Goal: Task Accomplishment & Management: Manage account settings

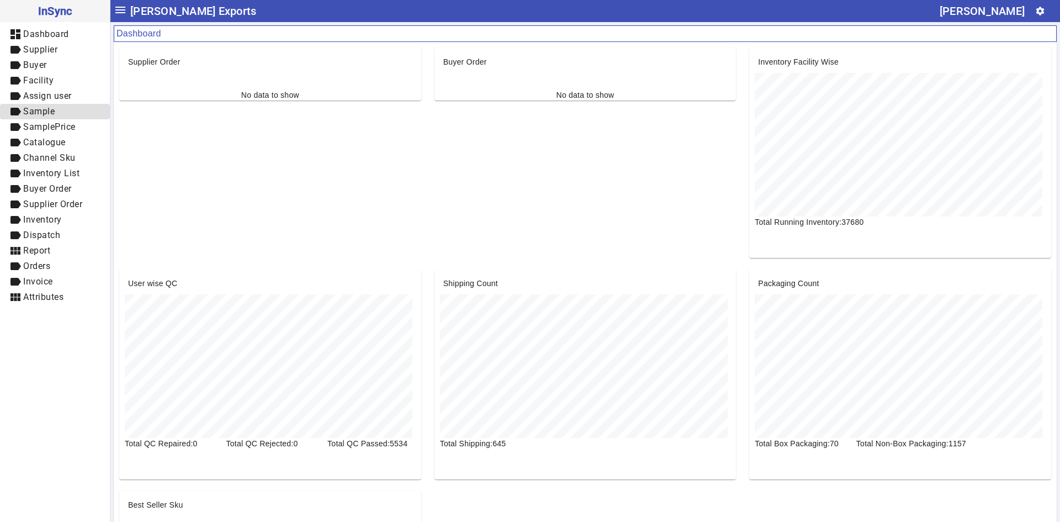
click at [68, 112] on span "label Sample" at bounding box center [55, 112] width 92 height 14
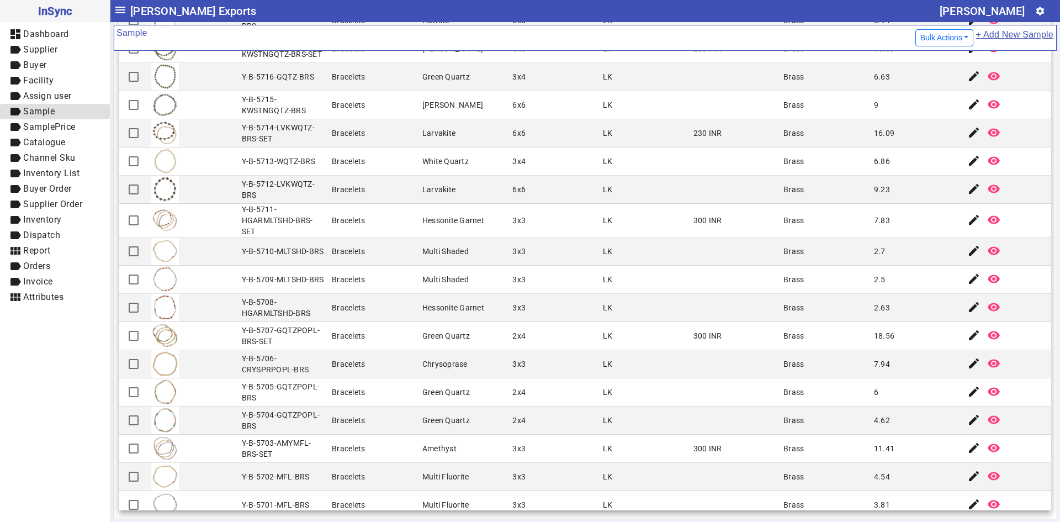
scroll to position [953, 0]
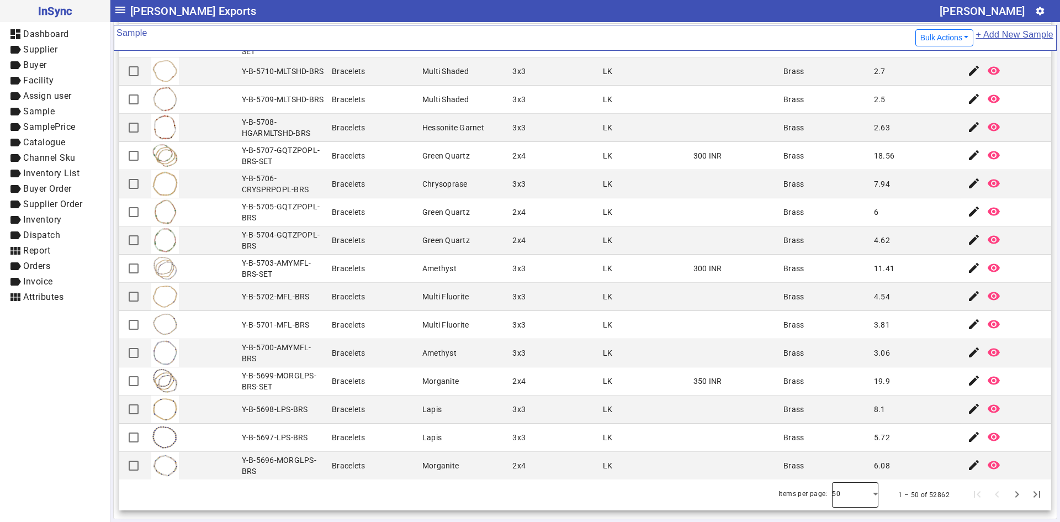
click at [838, 502] on div at bounding box center [855, 494] width 46 height 26
click at [847, 464] on mat-option "100" at bounding box center [839, 464] width 46 height 26
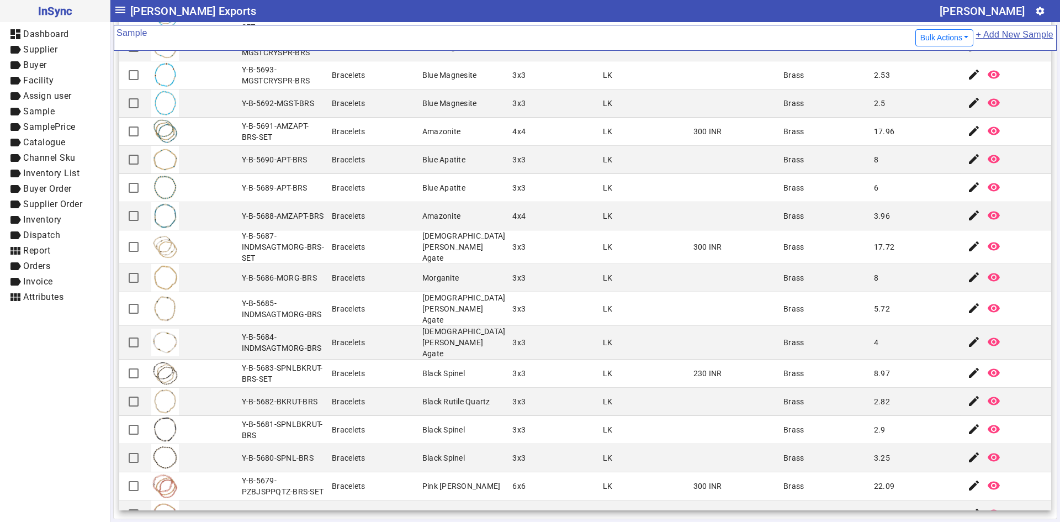
scroll to position [1389, 0]
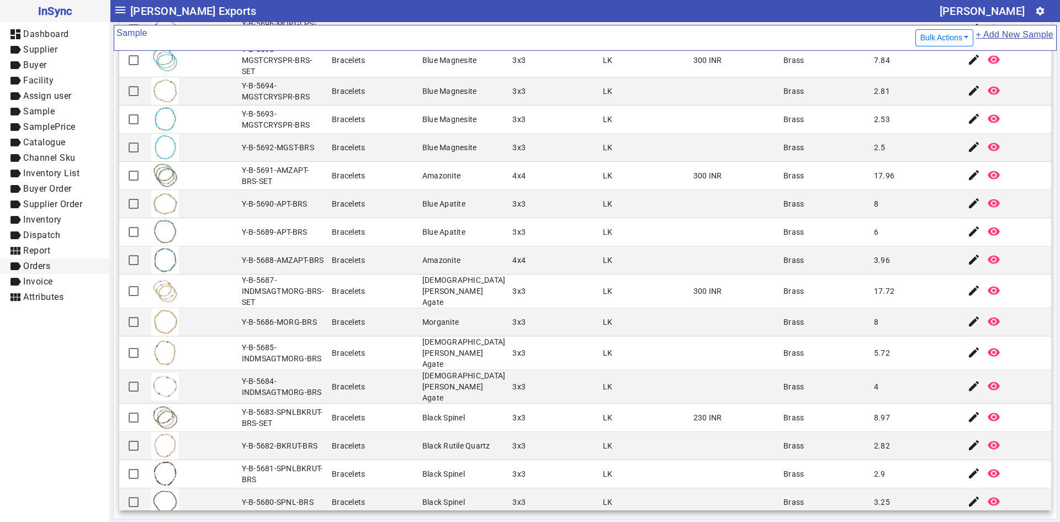
click at [86, 266] on span "label Orders" at bounding box center [55, 266] width 92 height 14
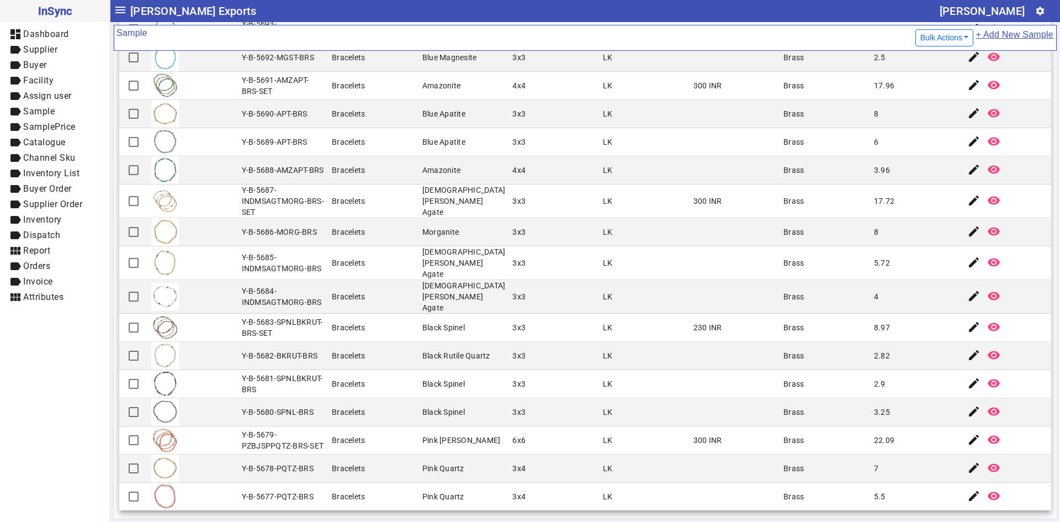
scroll to position [1499, 0]
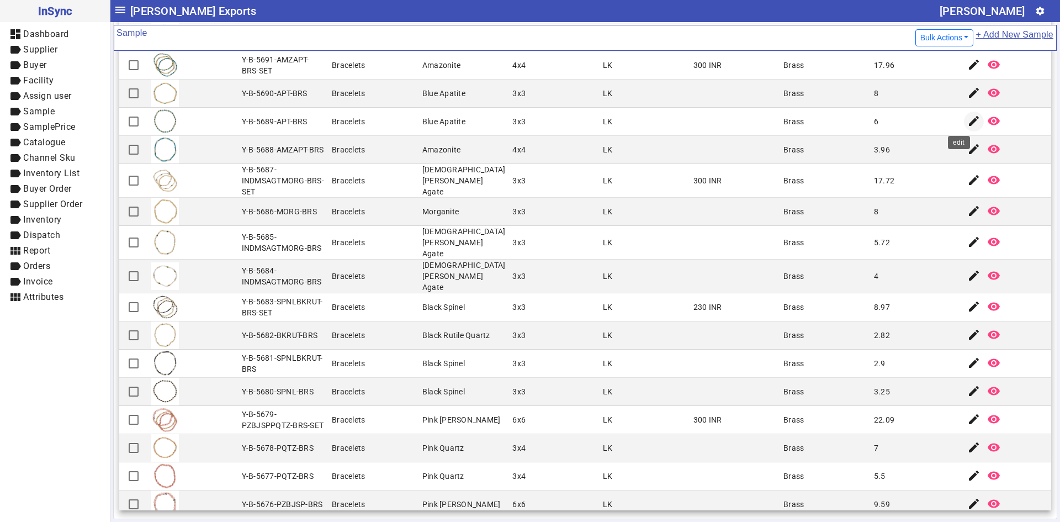
click at [960, 126] on span "button" at bounding box center [973, 121] width 26 height 26
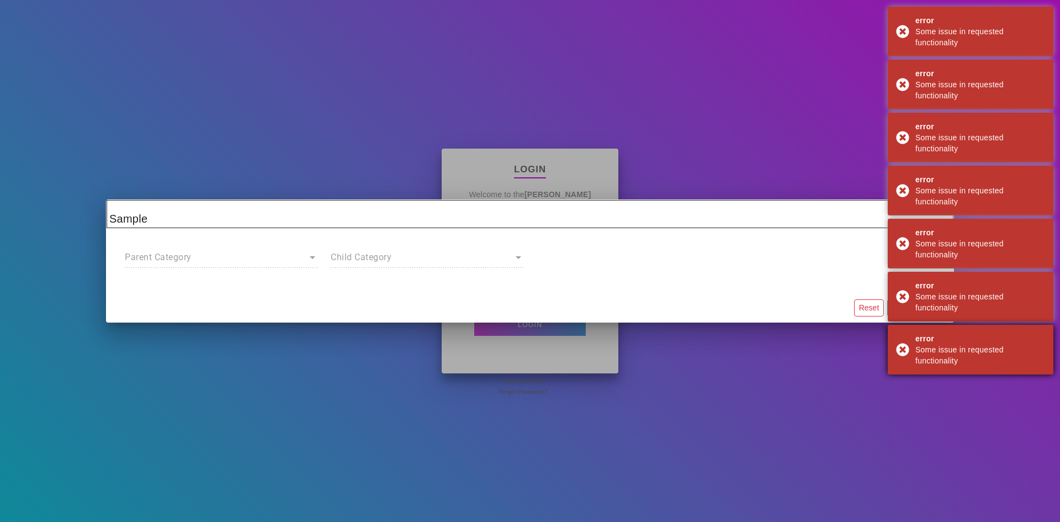
click at [900, 350] on div "error Some issue in requested functionality" at bounding box center [970, 350] width 166 height 50
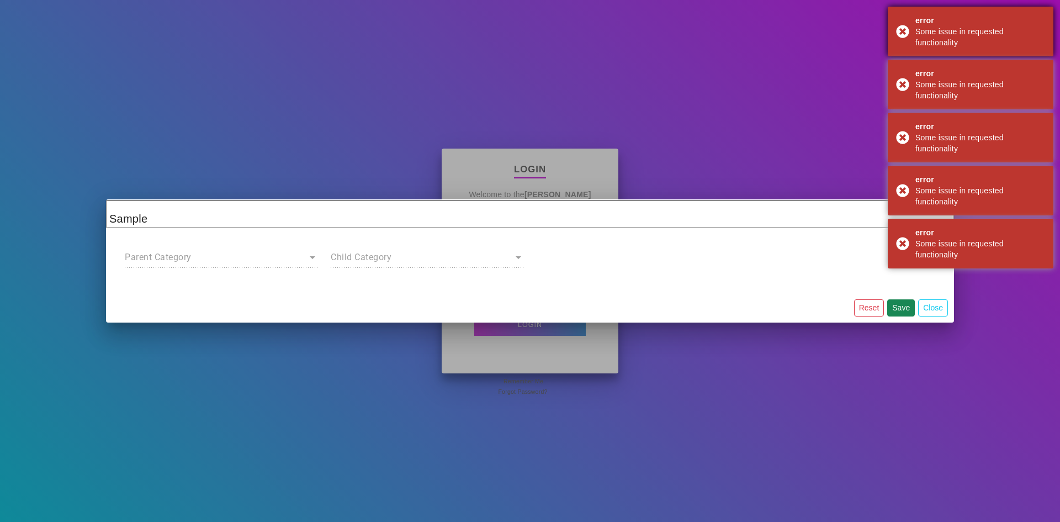
click at [905, 31] on div "error Some issue in requested functionality" at bounding box center [970, 32] width 166 height 50
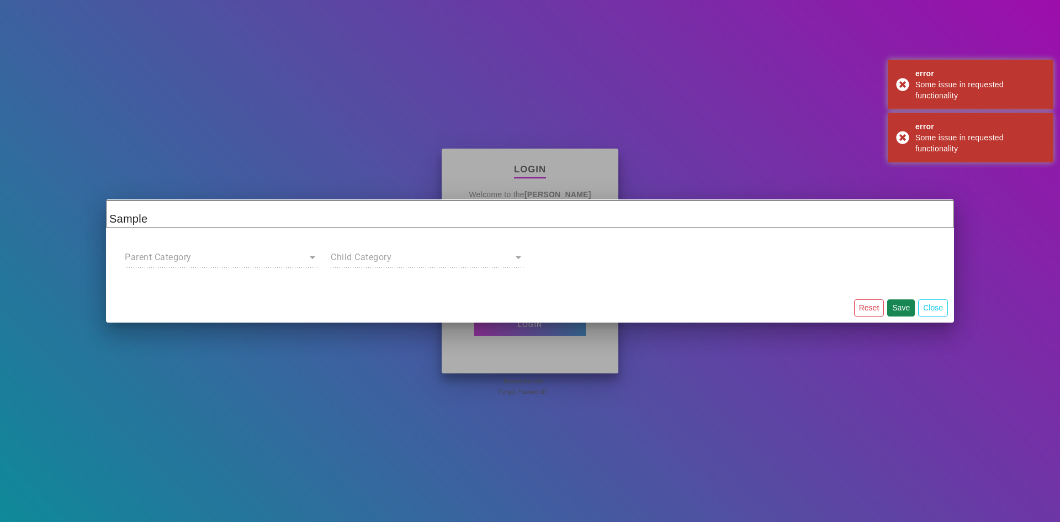
click at [905, 31] on div "error Some issue in requested functionality" at bounding box center [970, 32] width 166 height 50
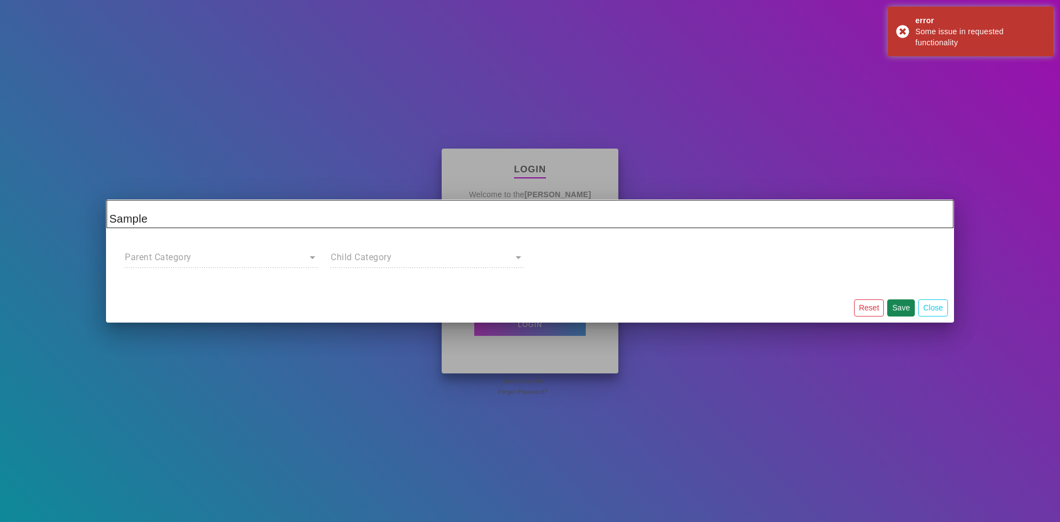
click at [905, 31] on div at bounding box center [530, 261] width 1060 height 522
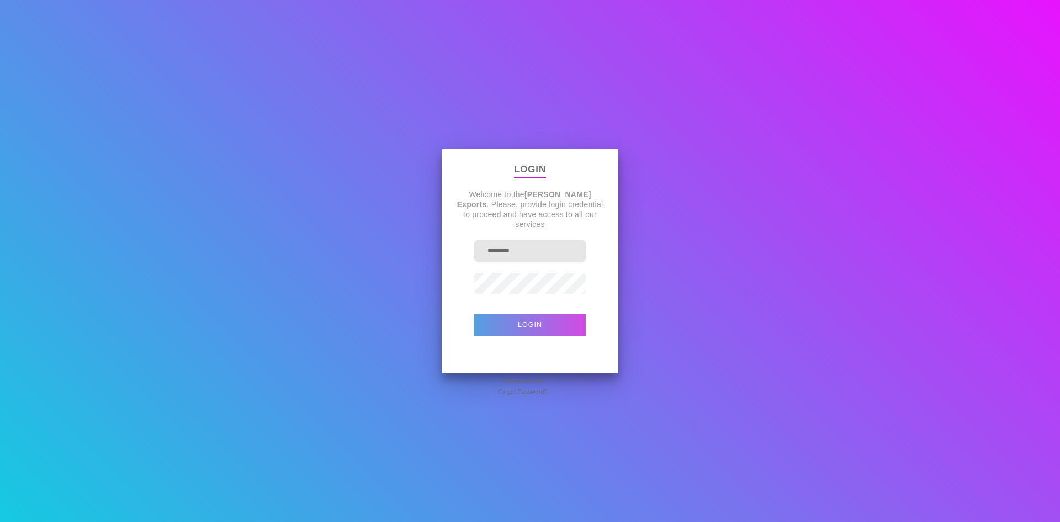
click at [545, 324] on button "Login" at bounding box center [529, 324] width 111 height 22
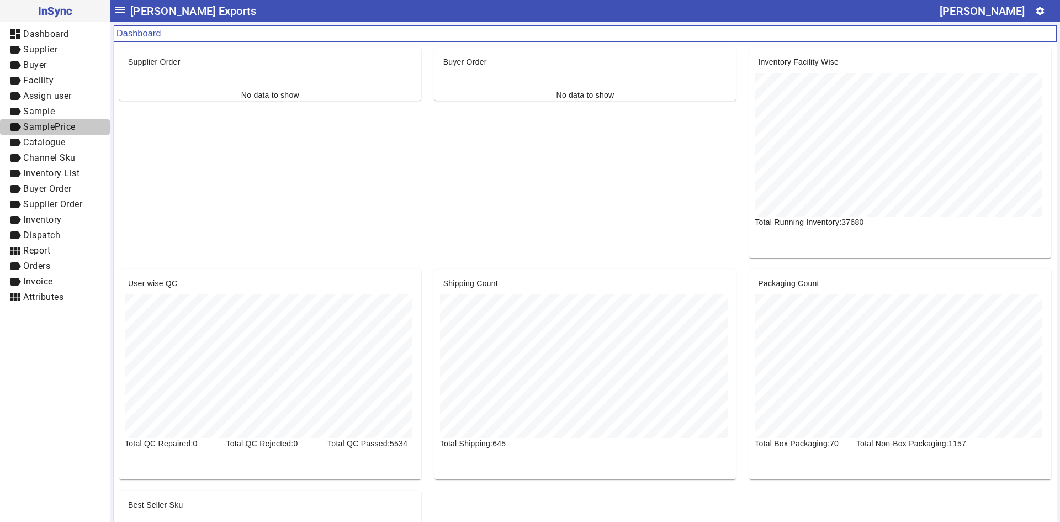
click at [58, 127] on span "SamplePrice" at bounding box center [49, 126] width 52 height 10
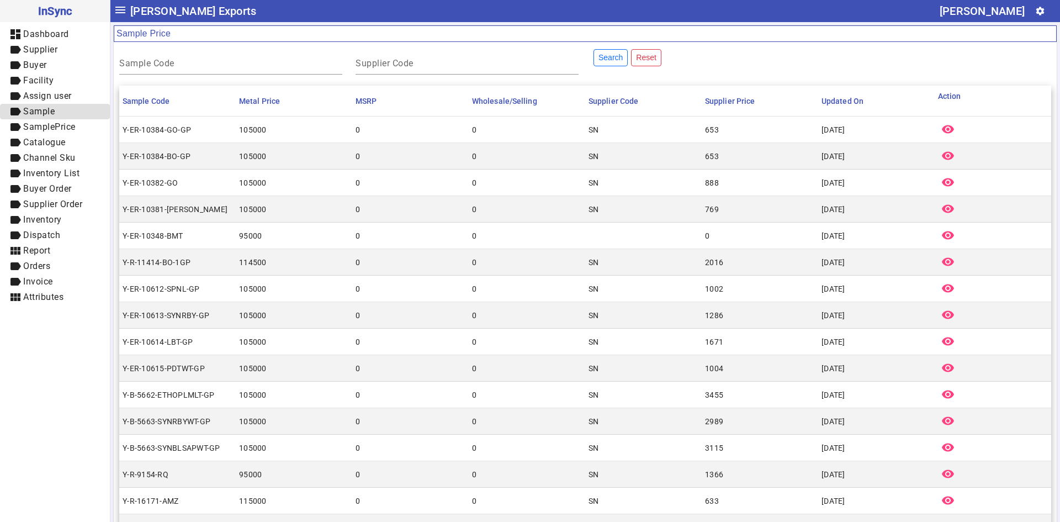
click at [60, 111] on span "label Sample" at bounding box center [55, 112] width 92 height 14
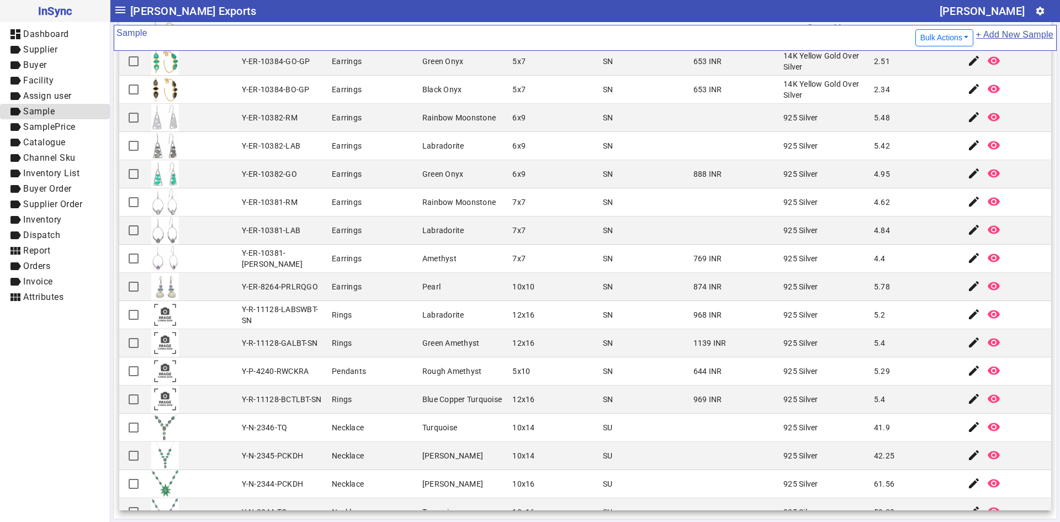
scroll to position [55, 0]
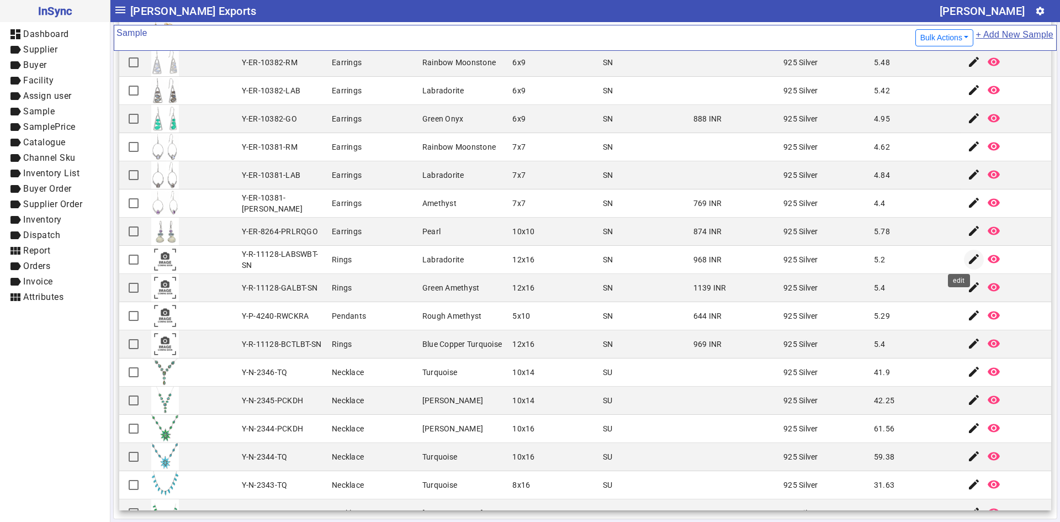
click at [967, 260] on mat-icon "edit" at bounding box center [973, 258] width 13 height 13
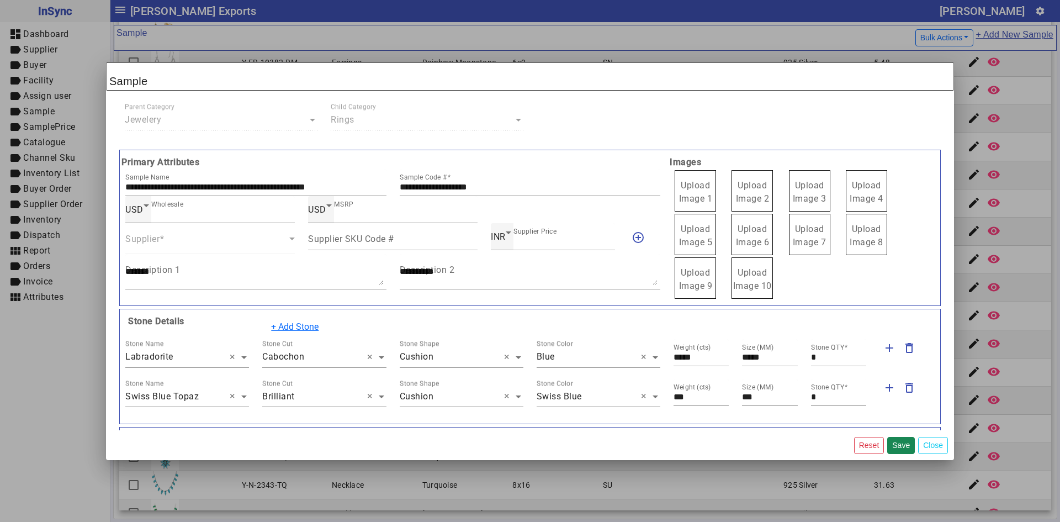
click at [687, 193] on span "Upload Image 1" at bounding box center [696, 192] width 34 height 24
click at [0, 0] on input "Upload Image 1" at bounding box center [0, 0] width 0 height 0
click at [508, 185] on input "**********" at bounding box center [530, 186] width 261 height 9
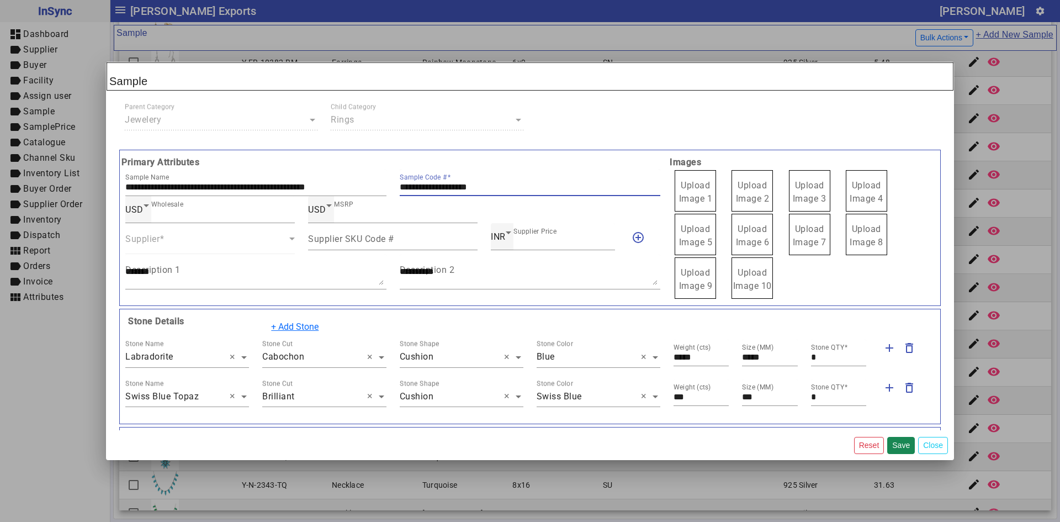
click at [686, 192] on label "Upload Image 1" at bounding box center [694, 190] width 41 height 41
click at [0, 0] on input "Upload Image 1" at bounding box center [0, 0] width 0 height 0
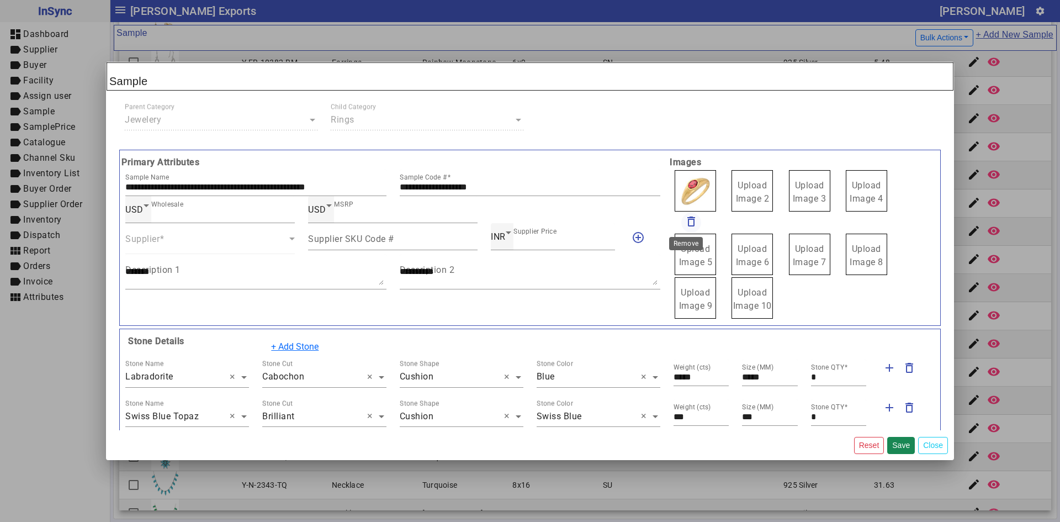
click at [688, 223] on mat-icon "delete_outline" at bounding box center [690, 221] width 13 height 13
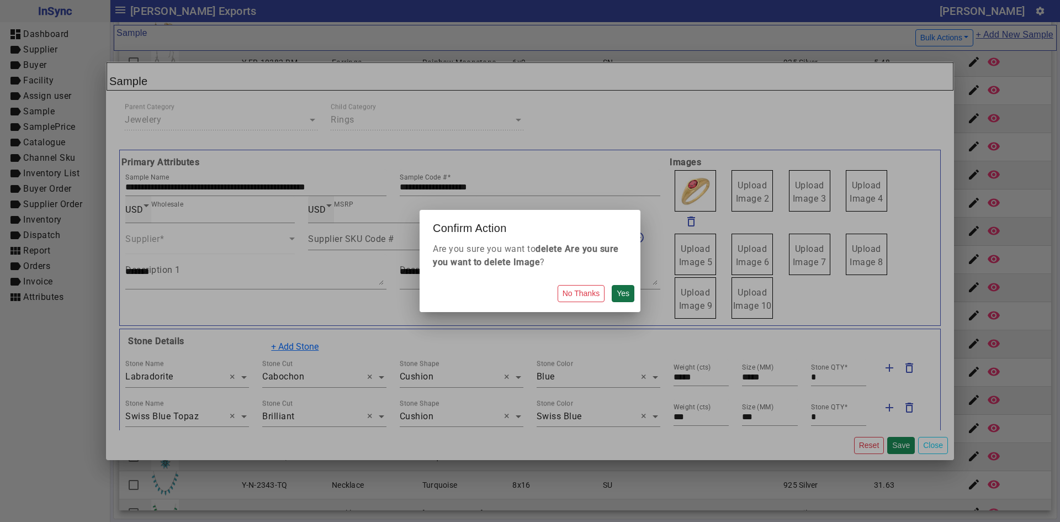
click at [634, 295] on button "Yes" at bounding box center [622, 293] width 23 height 17
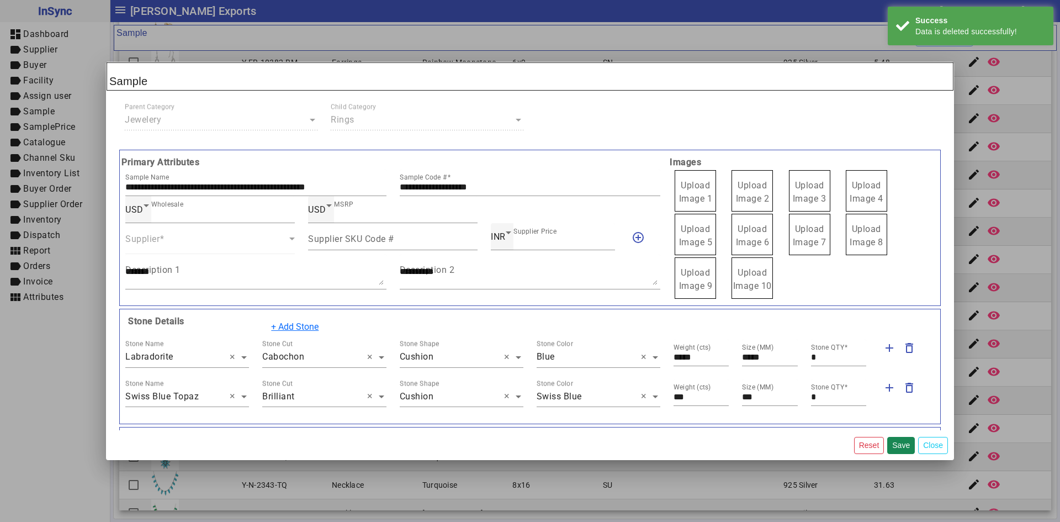
click at [696, 192] on label "Upload Image 1" at bounding box center [694, 190] width 41 height 41
click at [0, 0] on input "Upload Image 1" at bounding box center [0, 0] width 0 height 0
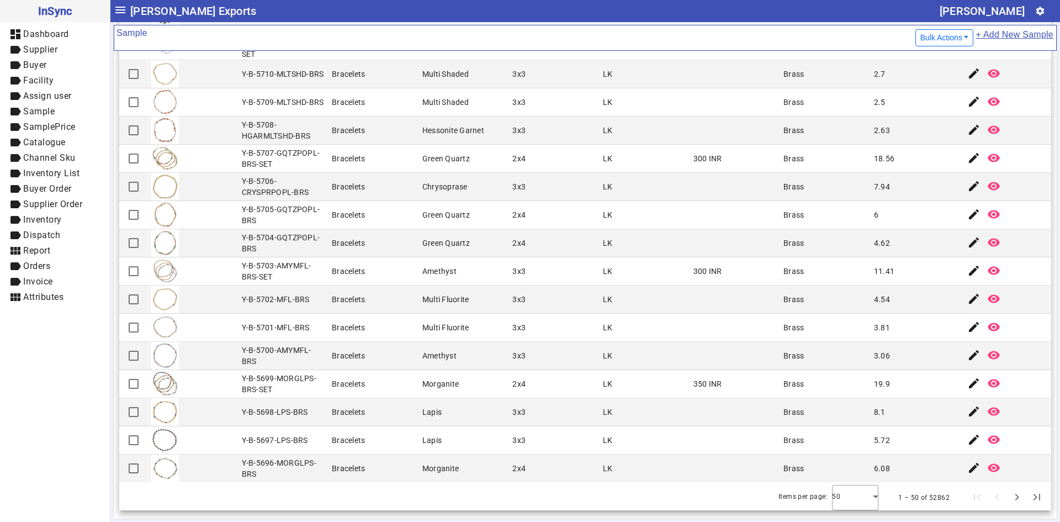
scroll to position [953, 0]
click at [858, 492] on div at bounding box center [855, 494] width 46 height 26
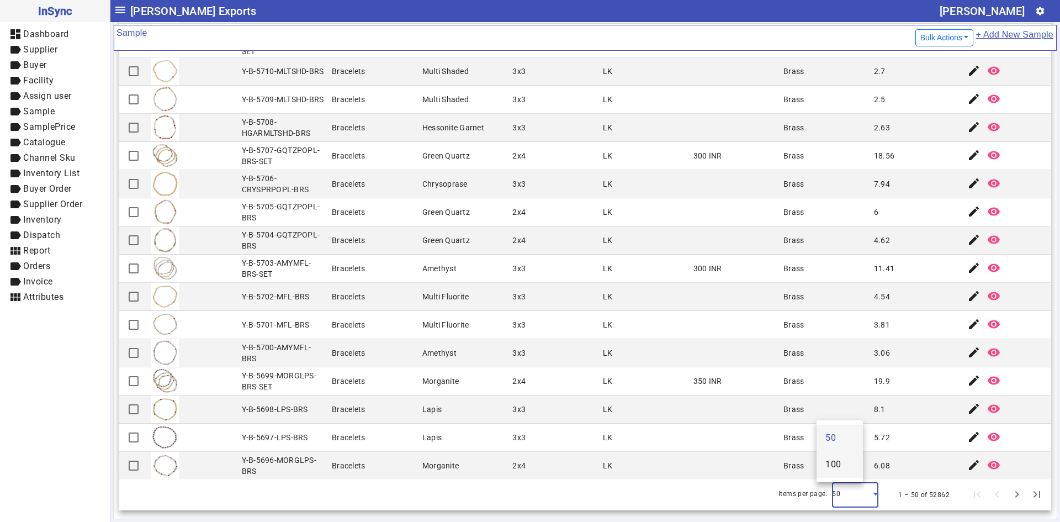
click at [855, 465] on mat-option "100" at bounding box center [839, 464] width 46 height 26
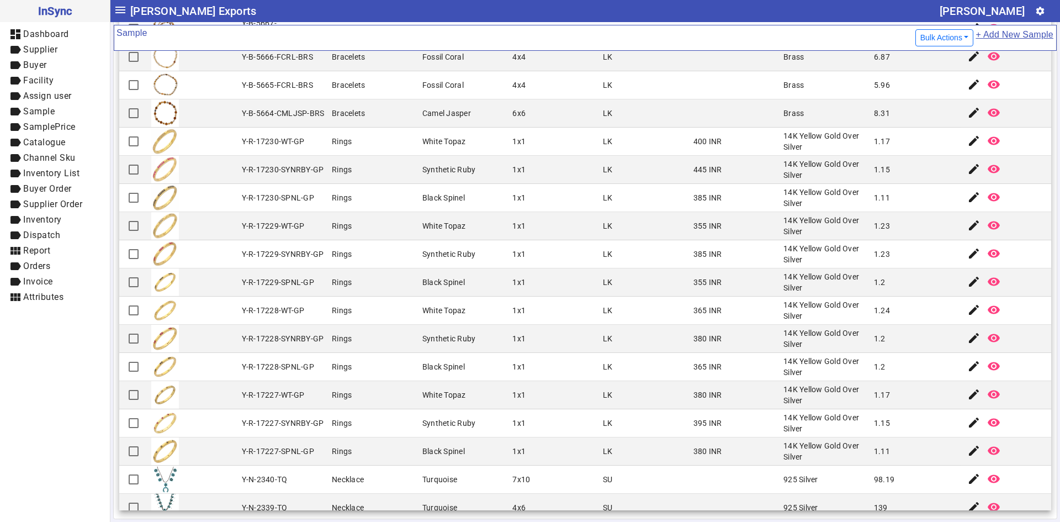
scroll to position [2382, 0]
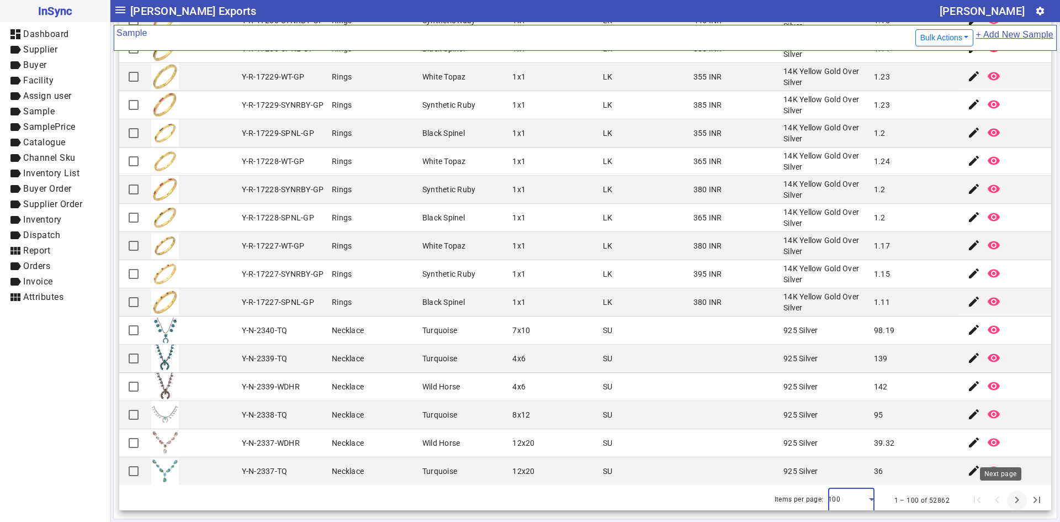
click at [1003, 498] on span "Next page" at bounding box center [1016, 500] width 26 height 26
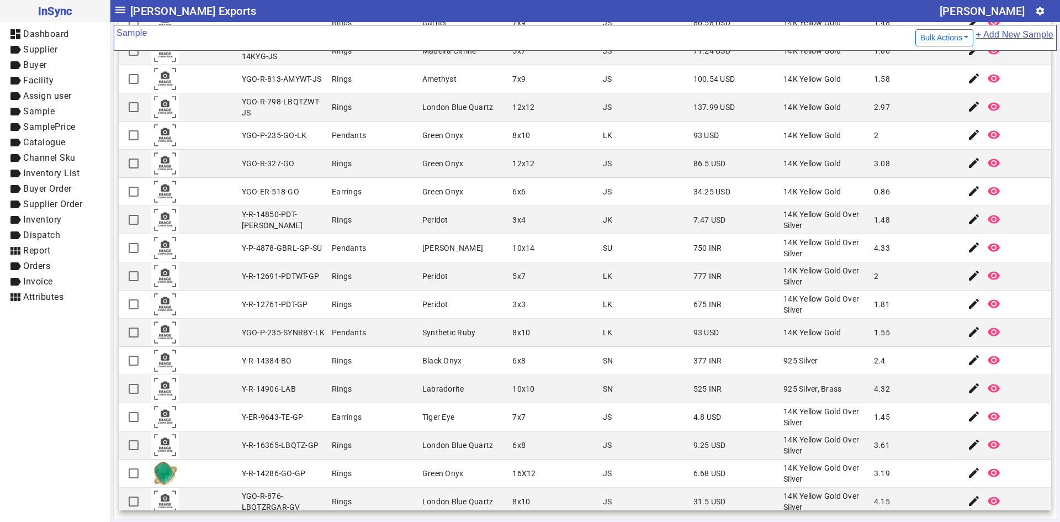
scroll to position [2354, 0]
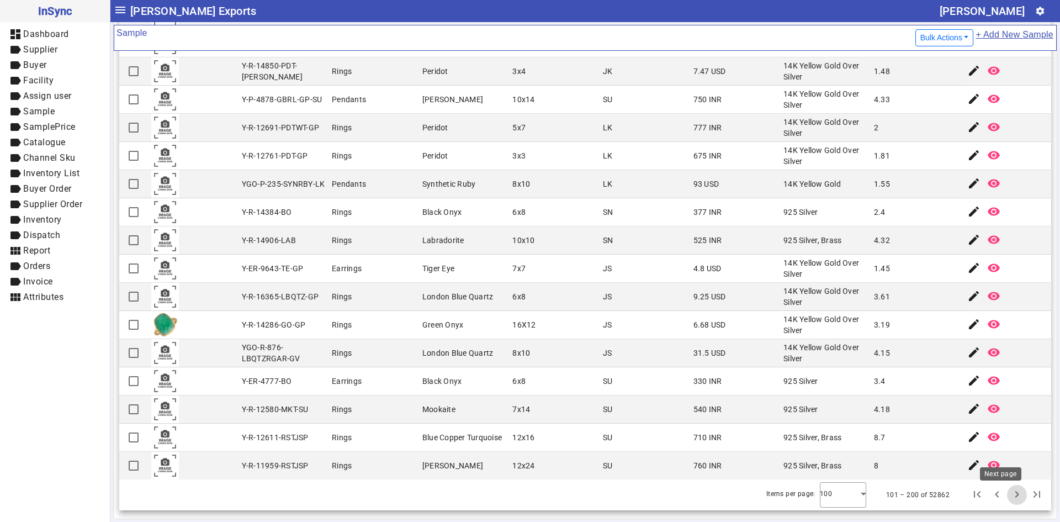
click at [1003, 493] on span "Next page" at bounding box center [1016, 494] width 26 height 26
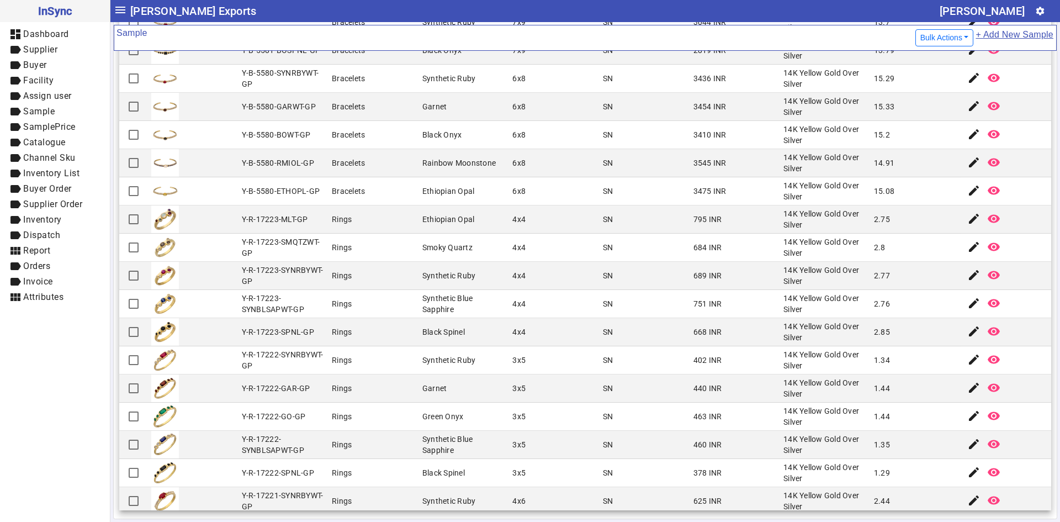
scroll to position [1214, 0]
